Goal: Check status: Check status

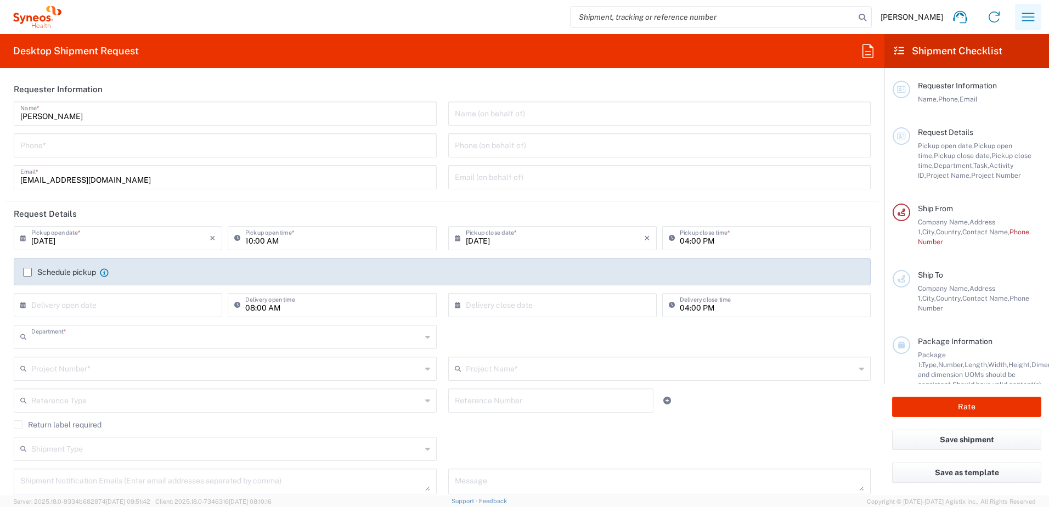
type input "3226"
type input "[GEOGRAPHIC_DATA]"
click at [1031, 17] on icon "button" at bounding box center [1028, 17] width 13 height 8
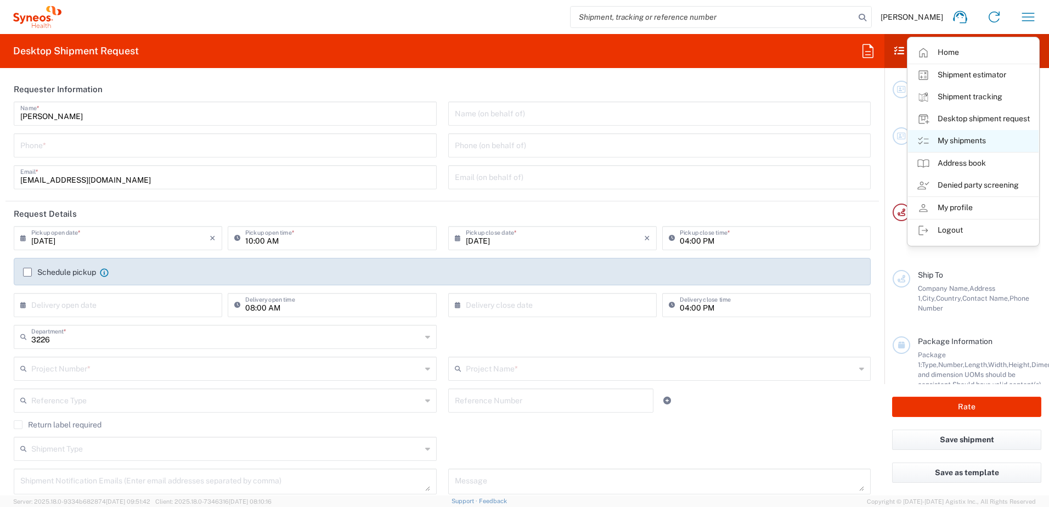
type input "Taiwan Syneos Health Company L"
drag, startPoint x: 972, startPoint y: 142, endPoint x: 661, endPoint y: 158, distance: 311.4
click at [972, 142] on link "My shipments" at bounding box center [973, 141] width 131 height 22
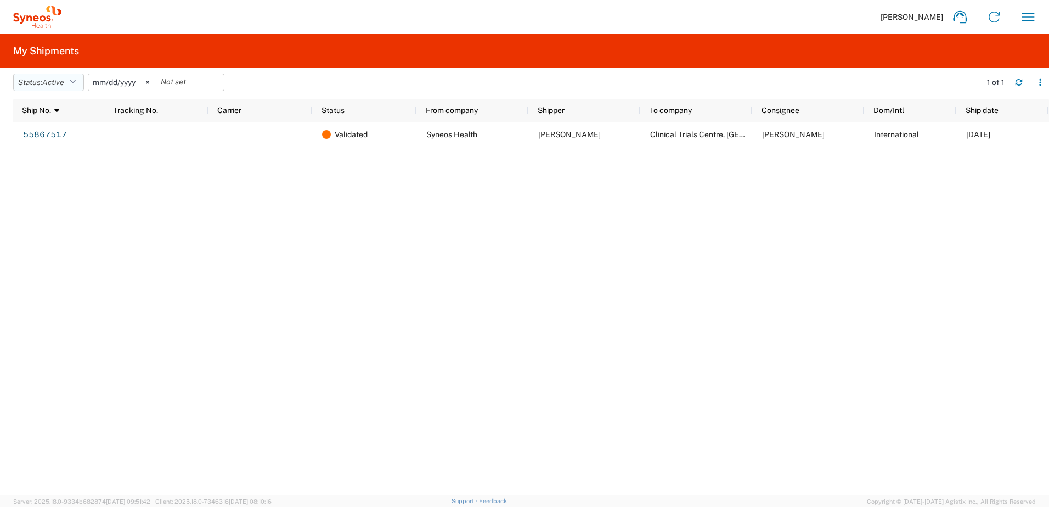
click at [76, 81] on icon "button" at bounding box center [73, 82] width 6 height 8
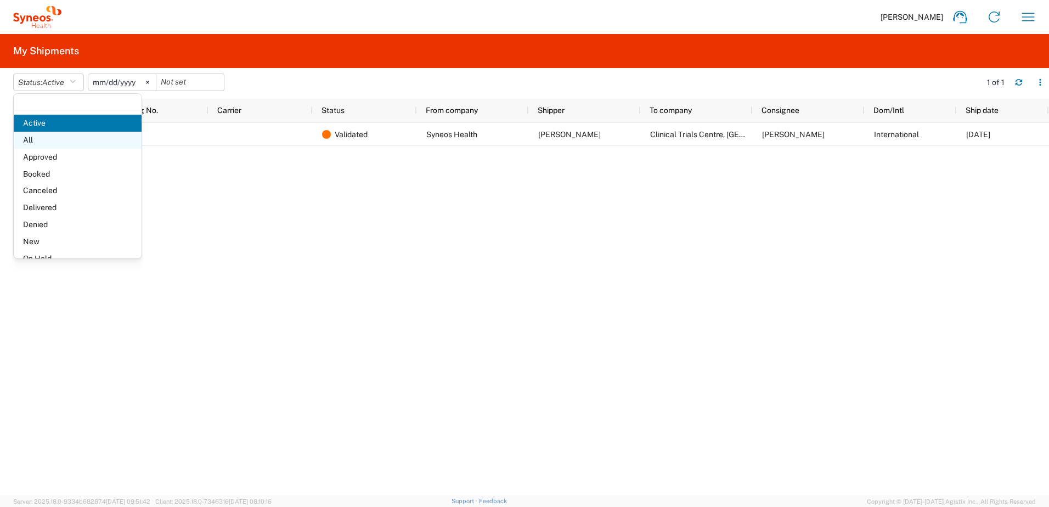
click at [35, 144] on span "All" at bounding box center [78, 140] width 128 height 17
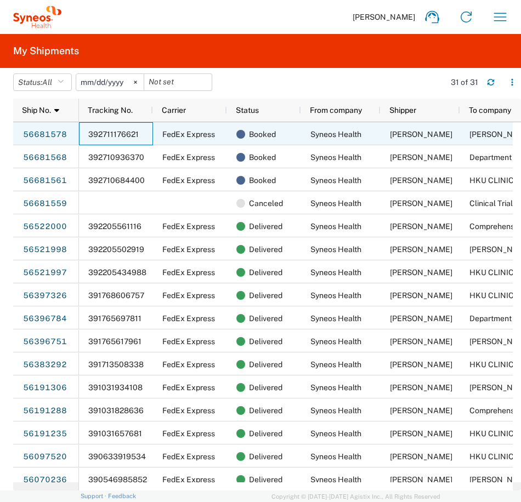
drag, startPoint x: 140, startPoint y: 136, endPoint x: 88, endPoint y: 135, distance: 52.1
click at [88, 135] on div "392711176621" at bounding box center [116, 133] width 74 height 23
drag, startPoint x: 88, startPoint y: 131, endPoint x: 135, endPoint y: 136, distance: 48.0
click at [135, 136] on div "392711176621" at bounding box center [116, 133] width 74 height 23
click at [58, 133] on link "56681578" at bounding box center [44, 135] width 45 height 18
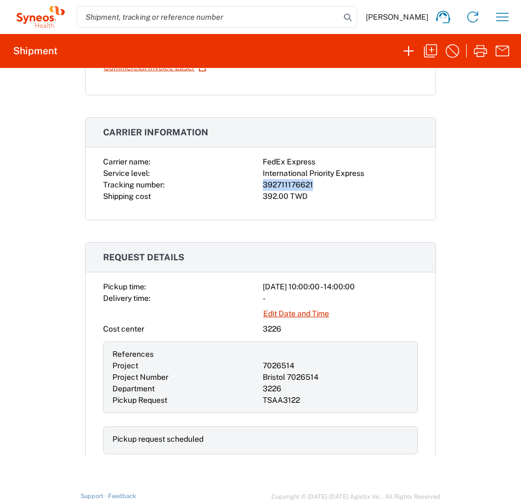
drag, startPoint x: 319, startPoint y: 185, endPoint x: 258, endPoint y: 183, distance: 60.9
click at [258, 183] on div "Carrier name: FedEx Express Service level: International Priority Express Track…" at bounding box center [260, 179] width 315 height 46
copy div "392711176621"
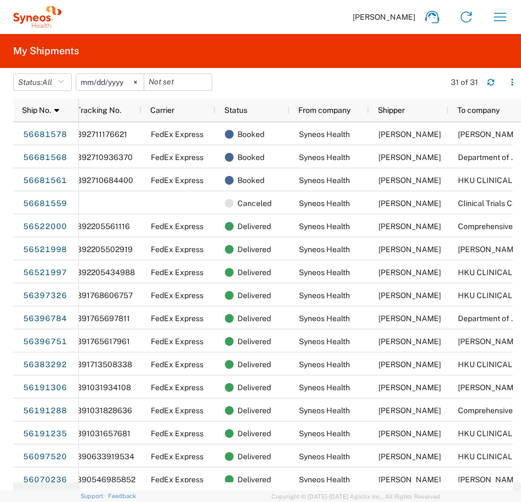
scroll to position [0, 101]
